Goal: Communication & Community: Participate in discussion

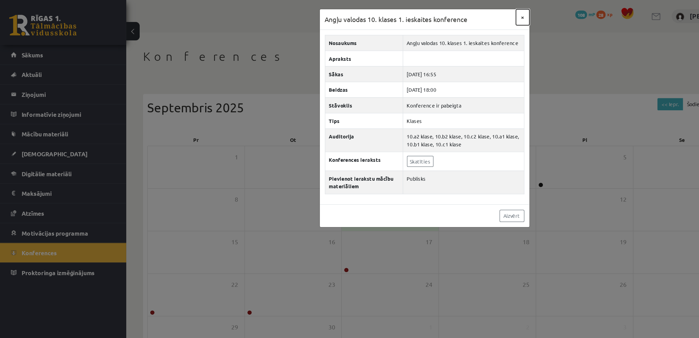
click at [430, 12] on button "×" at bounding box center [426, 14] width 11 height 13
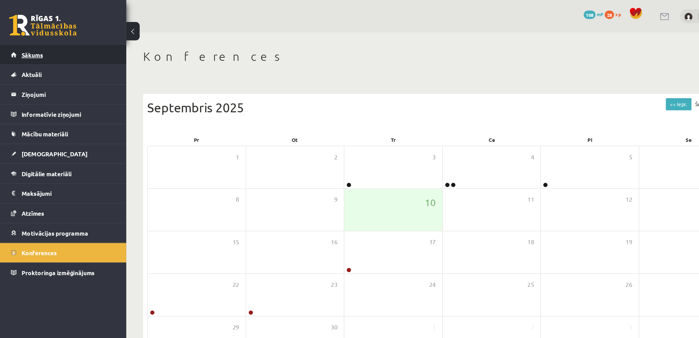
click at [29, 45] on span "Sākums" at bounding box center [27, 45] width 18 height 6
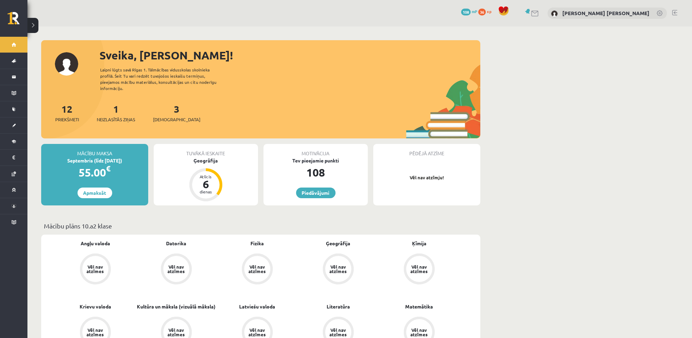
click at [33, 27] on button at bounding box center [32, 25] width 11 height 15
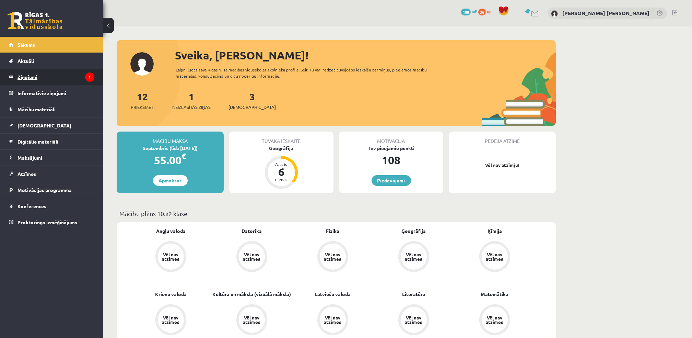
click at [41, 76] on legend "Ziņojumi 1" at bounding box center [56, 77] width 77 height 16
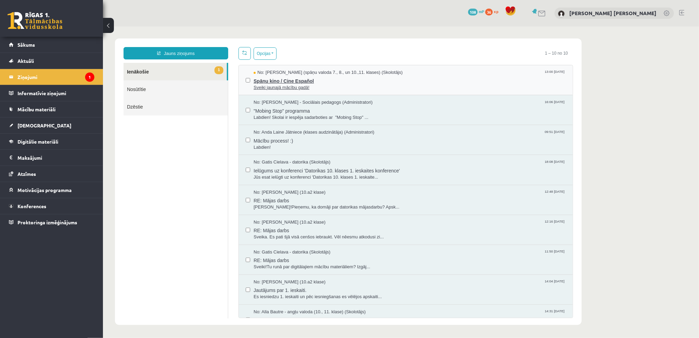
click at [306, 80] on span "Spāņu kino / Cine Español" at bounding box center [409, 80] width 312 height 9
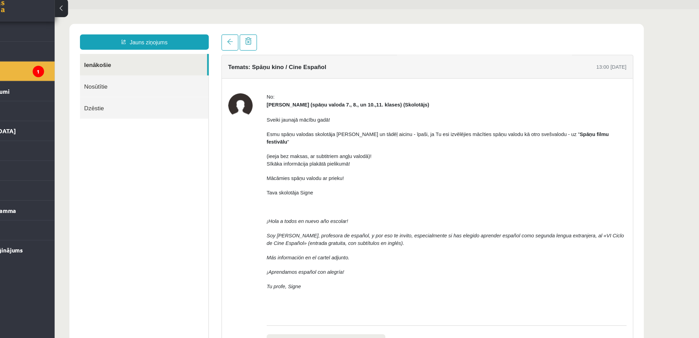
click at [109, 25] on button at bounding box center [108, 25] width 11 height 15
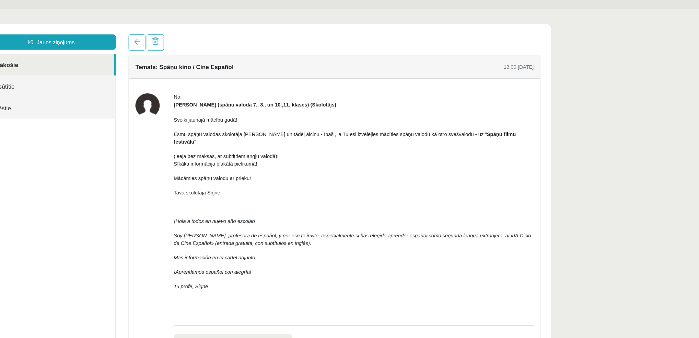
click at [109, 25] on div "0 Dāvanas 108 mP 36 xp [PERSON_NAME] [PERSON_NAME]" at bounding box center [363, 13] width 672 height 26
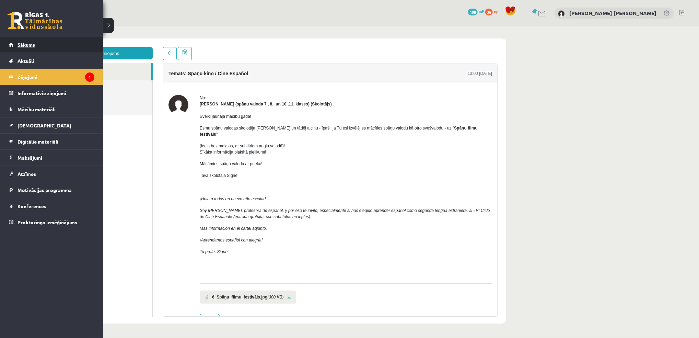
click at [30, 45] on span "Sākums" at bounding box center [27, 45] width 18 height 6
